Goal: Obtain resource: Obtain resource

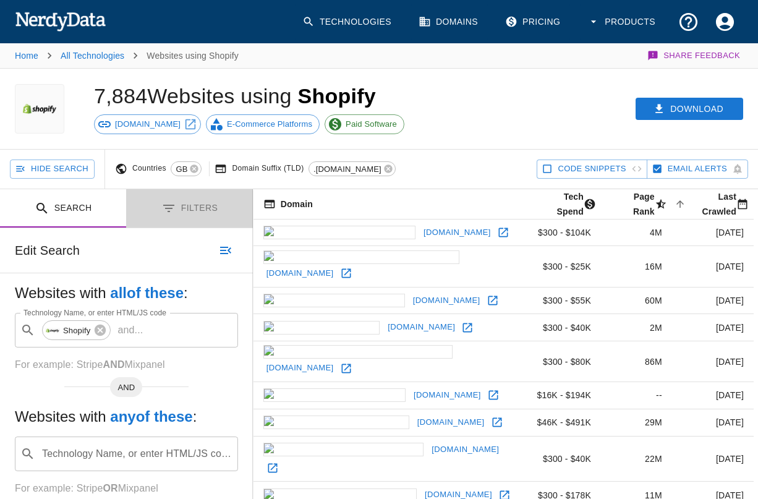
click at [203, 210] on button "Filters" at bounding box center [189, 208] width 126 height 39
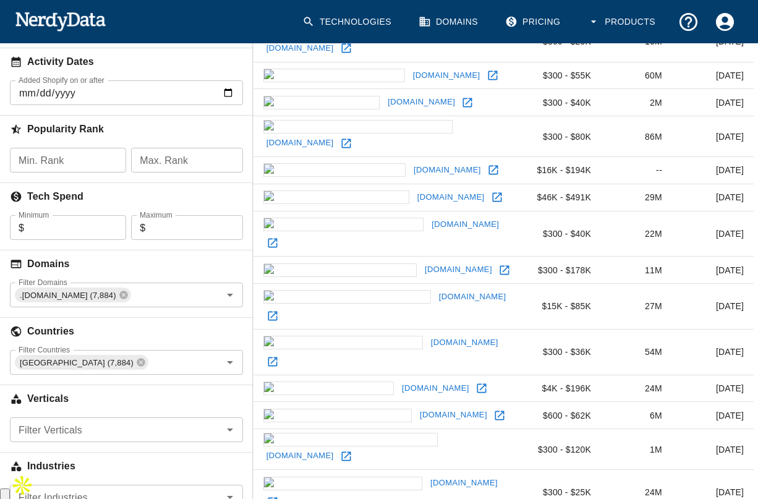
scroll to position [282, 0]
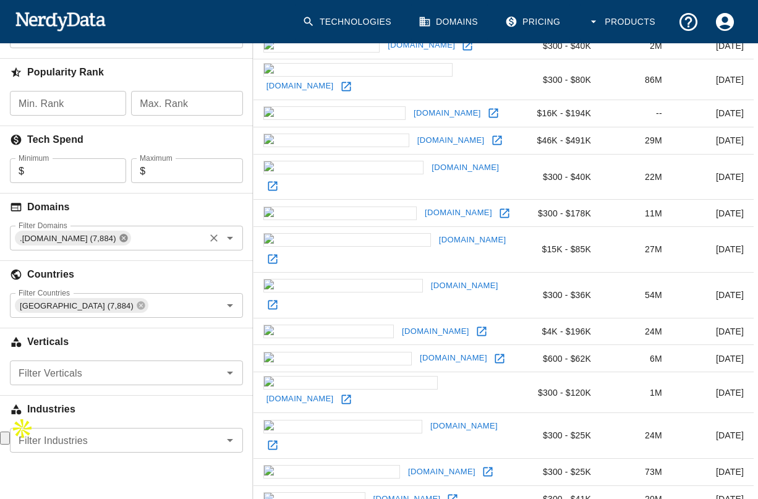
click at [119, 236] on icon at bounding box center [124, 238] width 10 height 10
click at [82, 236] on input "Filter Domains" at bounding box center [116, 237] width 205 height 17
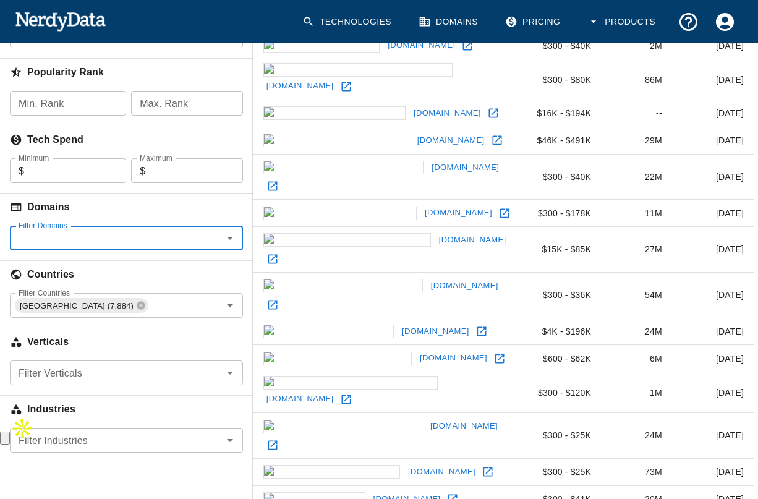
click at [77, 238] on input "Filter Domains" at bounding box center [116, 237] width 205 height 17
click at [131, 212] on h6 "Domains" at bounding box center [126, 207] width 253 height 27
click at [233, 239] on icon "Open" at bounding box center [230, 238] width 15 height 15
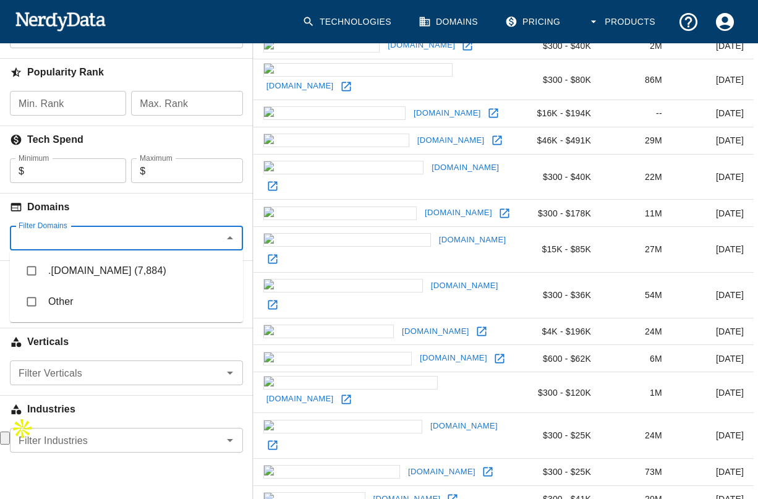
click at [143, 242] on input "Filter Domains" at bounding box center [116, 237] width 205 height 17
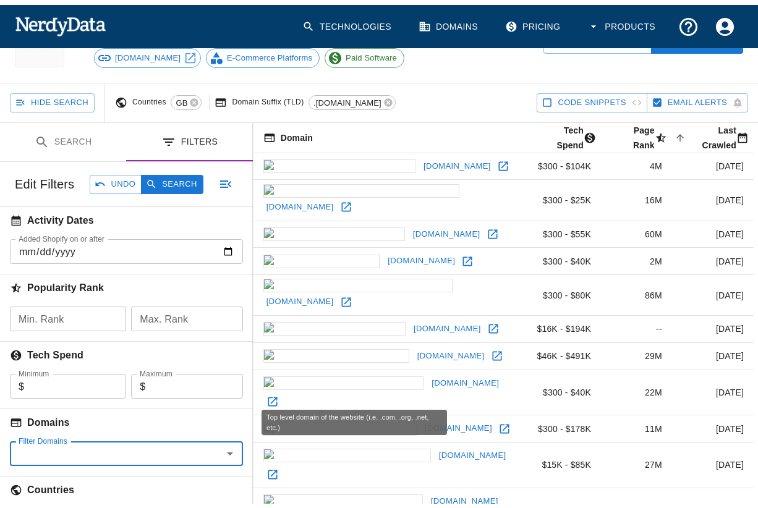
scroll to position [0, 0]
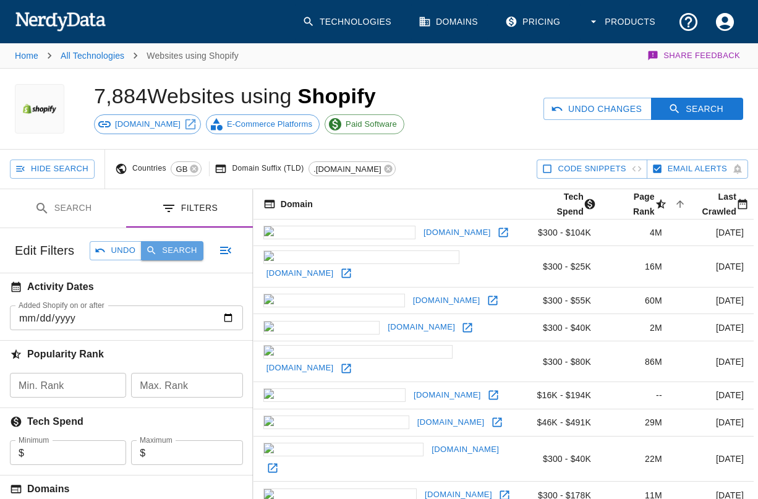
click at [155, 244] on button "Search" at bounding box center [172, 250] width 62 height 19
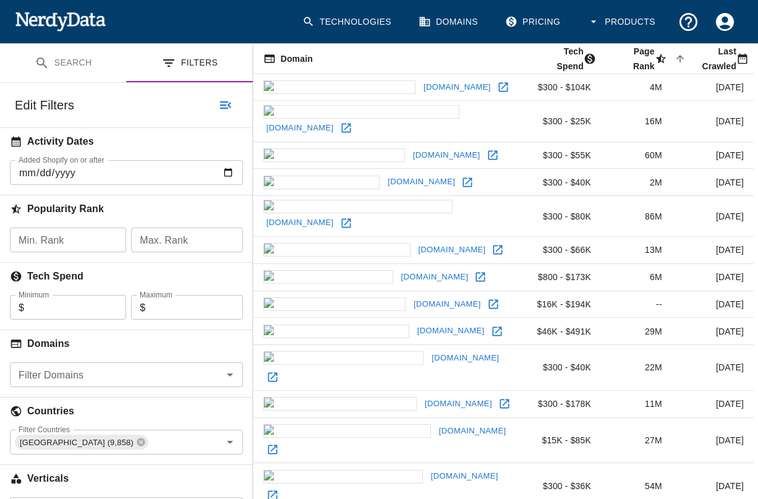
scroll to position [200, 0]
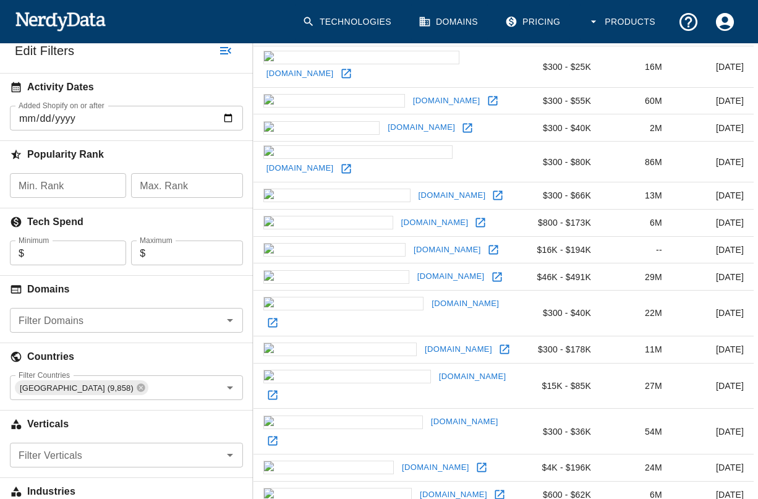
click at [168, 329] on input "Filter Domains" at bounding box center [116, 320] width 205 height 17
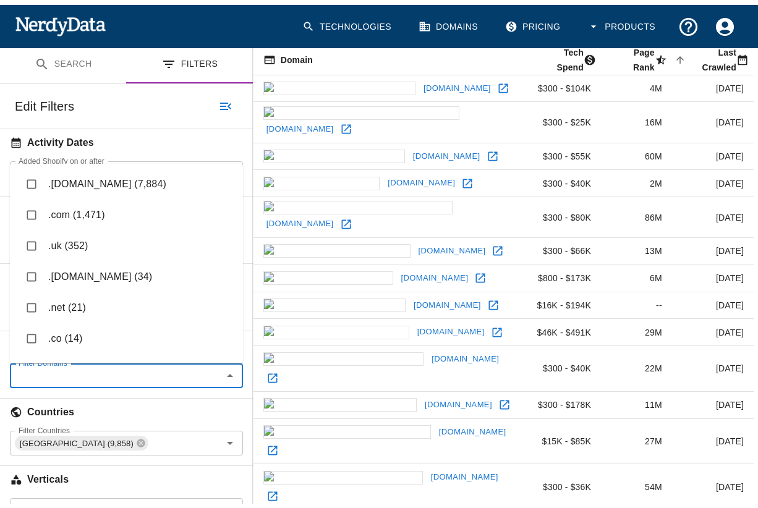
scroll to position [93, 0]
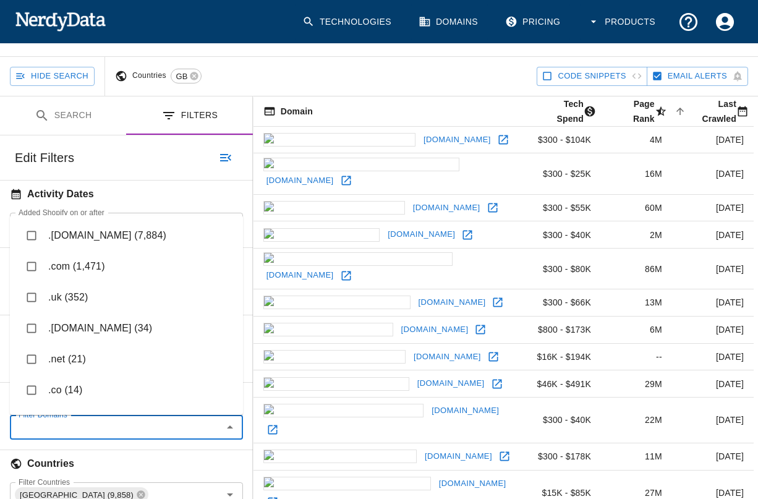
click at [99, 263] on li ".com (1,471)" at bounding box center [126, 266] width 233 height 31
checkbox input "true"
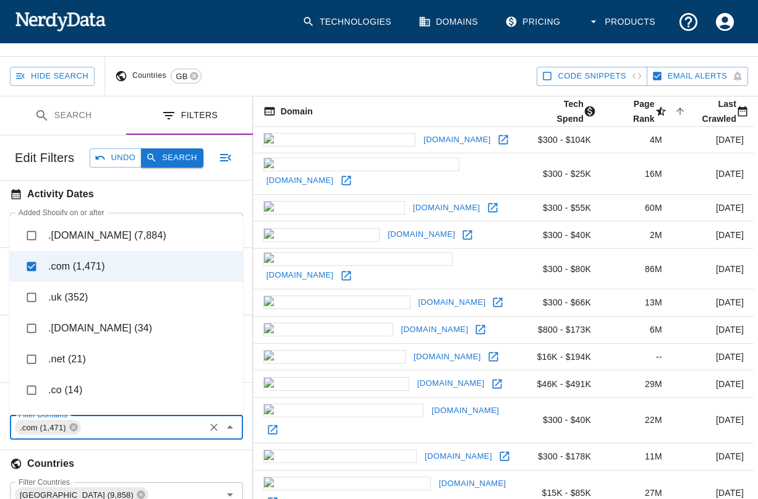
click at [171, 159] on button "Search" at bounding box center [172, 157] width 62 height 19
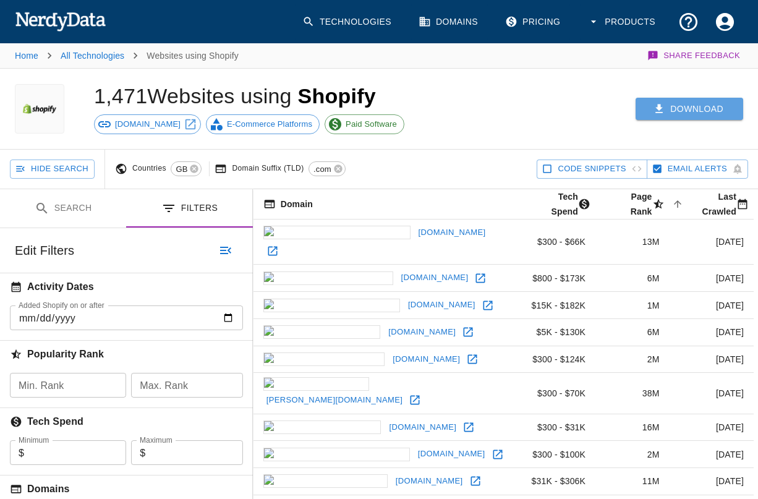
click at [688, 113] on button "Download" at bounding box center [690, 109] width 108 height 23
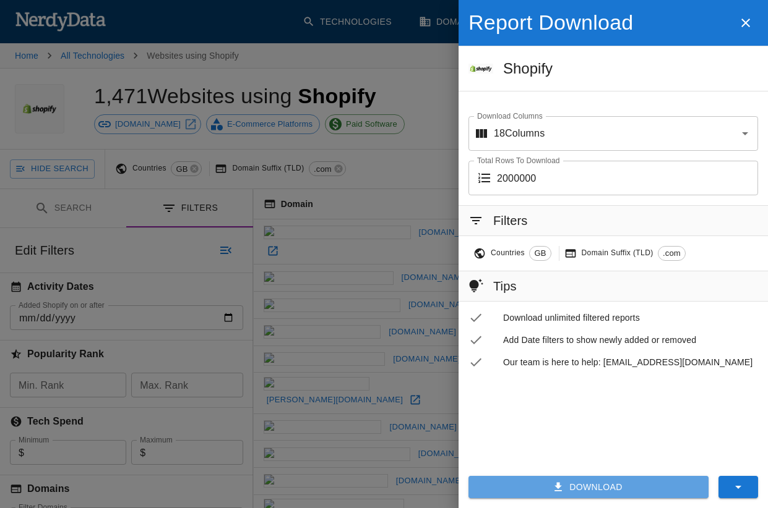
click at [602, 495] on button "Download" at bounding box center [588, 487] width 240 height 23
